Goal: Task Accomplishment & Management: Manage account settings

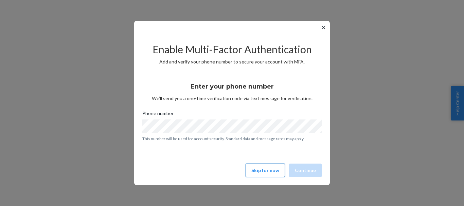
click at [277, 169] on button "Skip for now" at bounding box center [264, 171] width 39 height 14
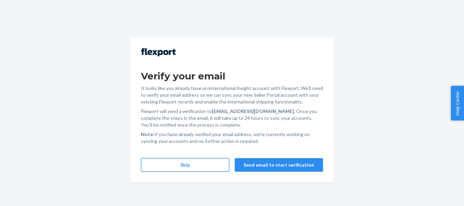
click at [207, 167] on button "Skip" at bounding box center [185, 165] width 88 height 14
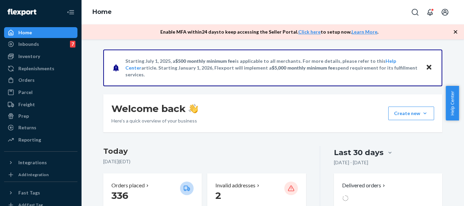
click at [455, 31] on icon "button" at bounding box center [455, 32] width 7 height 7
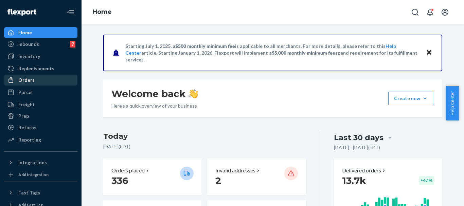
click at [27, 78] on div "Orders" at bounding box center [26, 80] width 16 height 7
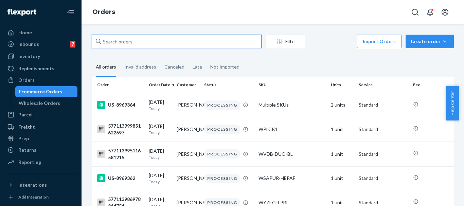
click at [144, 40] on input "text" at bounding box center [177, 42] width 170 height 14
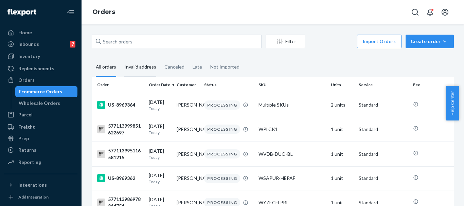
click at [144, 70] on div "Invalid address" at bounding box center [140, 67] width 32 height 19
click at [120, 58] on input "Invalid address" at bounding box center [120, 58] width 0 height 0
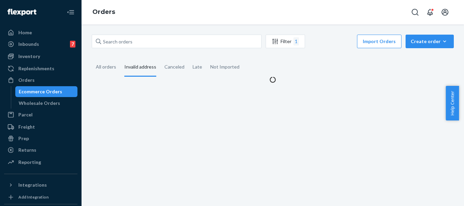
click at [143, 67] on div "Invalid address" at bounding box center [140, 67] width 32 height 19
click at [120, 58] on input "Invalid address" at bounding box center [120, 58] width 0 height 0
